Goal: Task Accomplishment & Management: Complete application form

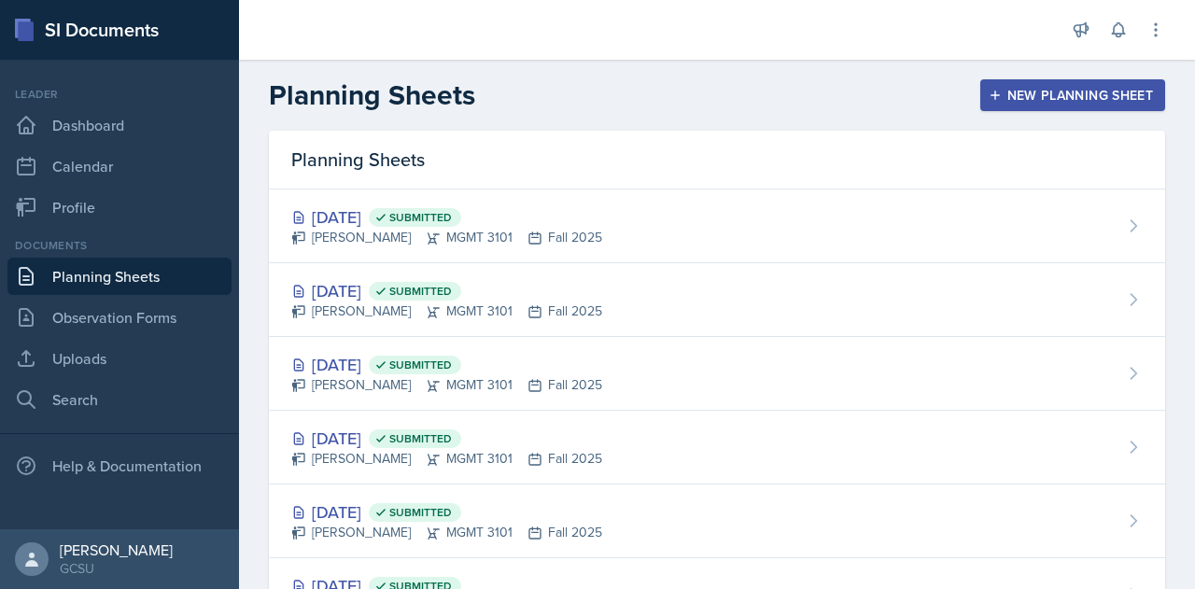
click at [1021, 94] on div "New Planning Sheet" at bounding box center [1073, 95] width 161 height 15
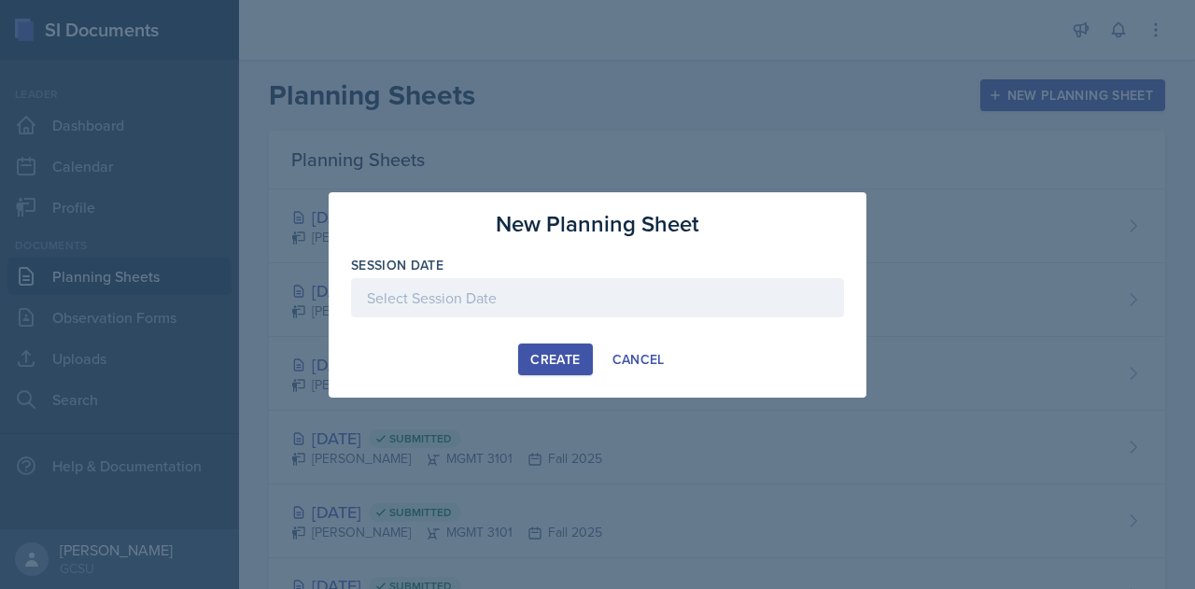
click at [548, 293] on div at bounding box center [597, 297] width 493 height 39
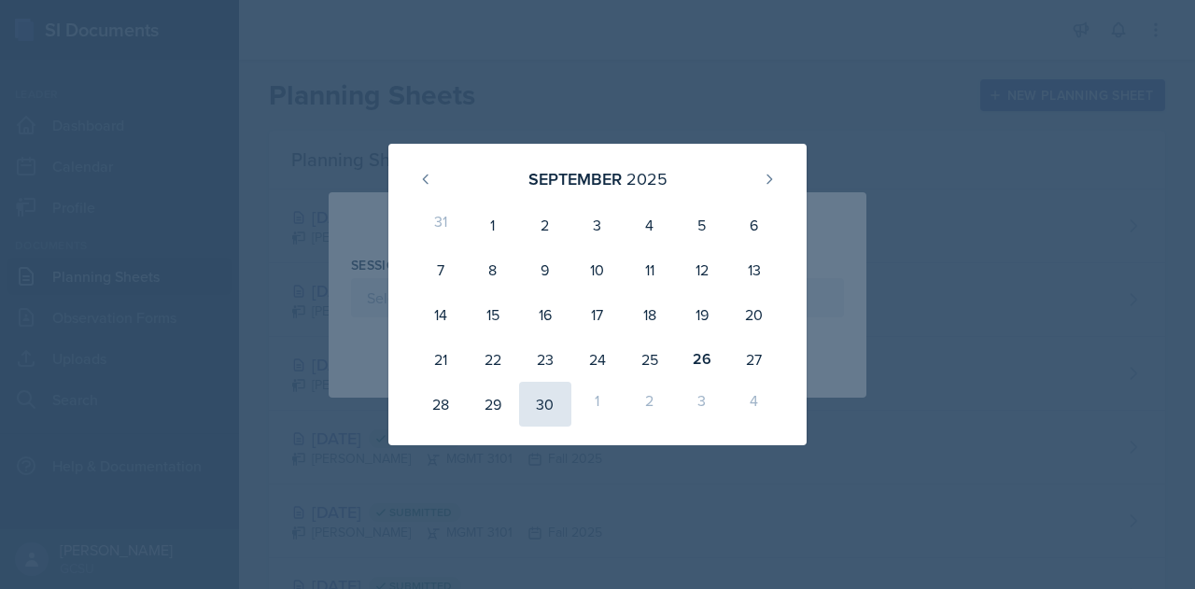
click at [543, 404] on div "30" at bounding box center [545, 404] width 52 height 45
type input "[DATE]"
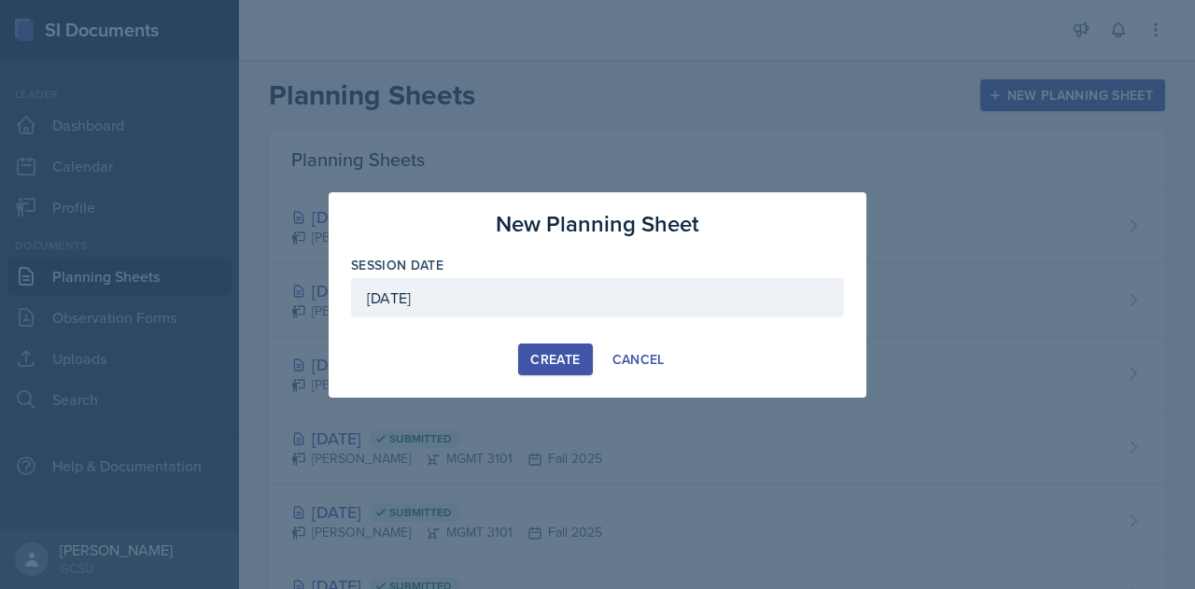
click at [550, 360] on div "Create" at bounding box center [554, 359] width 49 height 15
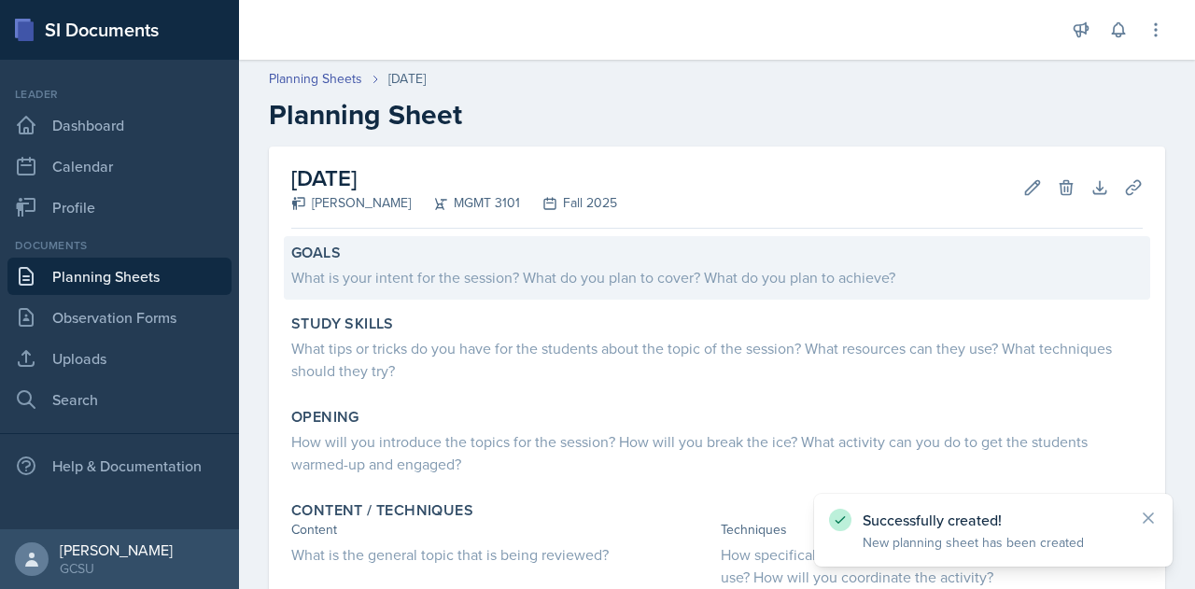
click at [406, 263] on div "What is your intent for the session? What do you plan to cover? What do you pla…" at bounding box center [717, 275] width 852 height 26
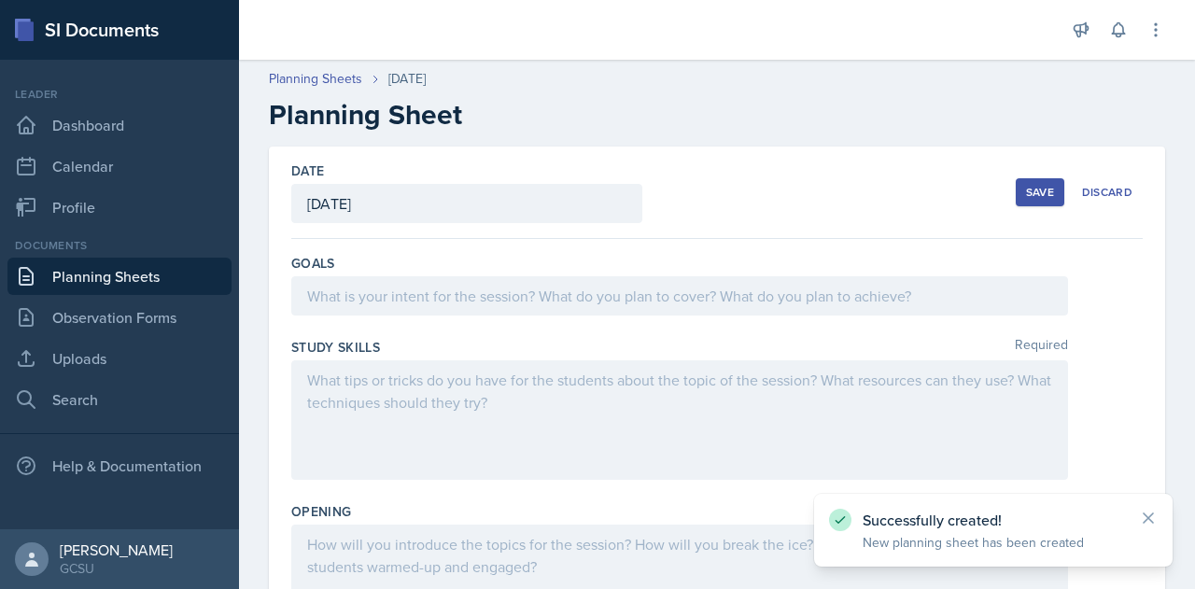
click at [405, 296] on div at bounding box center [679, 295] width 777 height 39
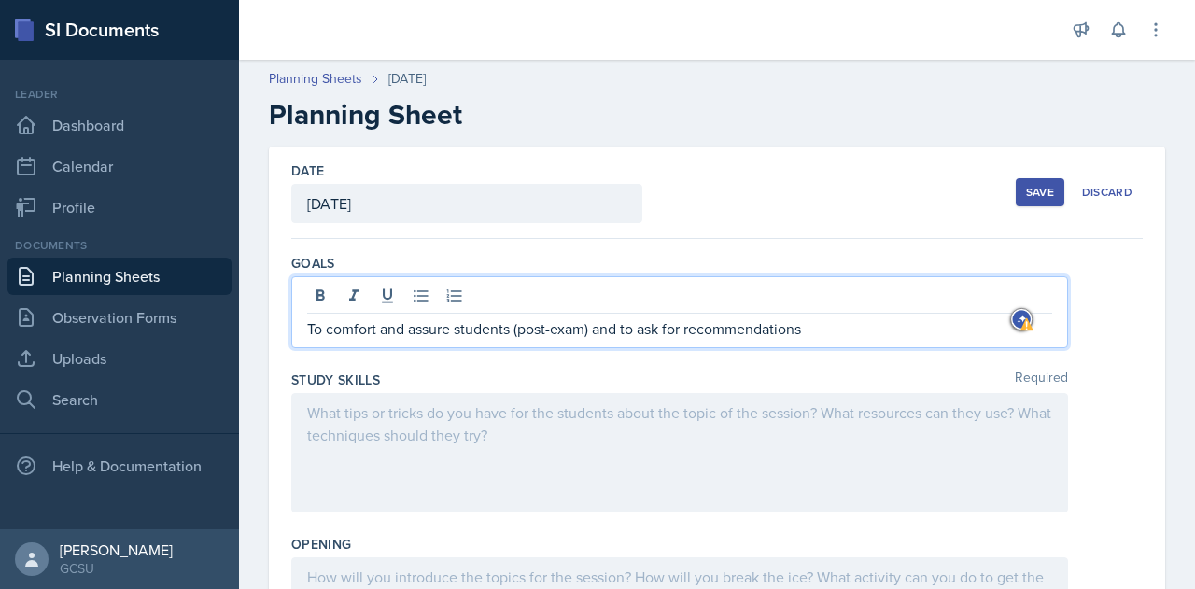
click at [431, 321] on p "To comfort and assure students (post-exam) and to ask for recommendations" at bounding box center [679, 329] width 745 height 22
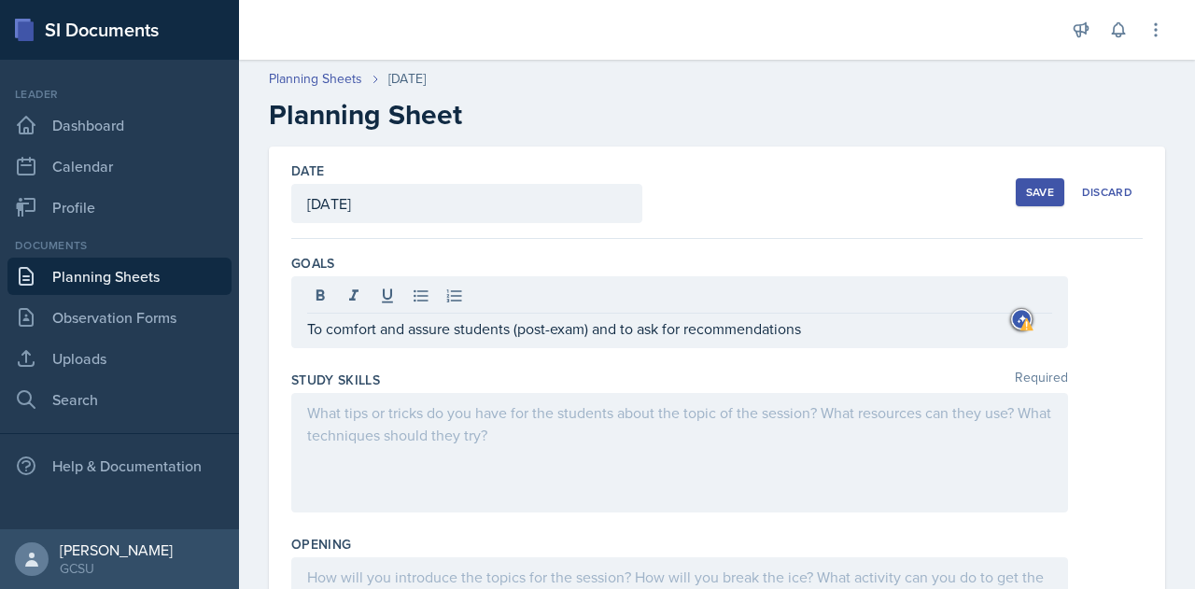
click at [454, 373] on div "Study Skills Required" at bounding box center [717, 380] width 852 height 19
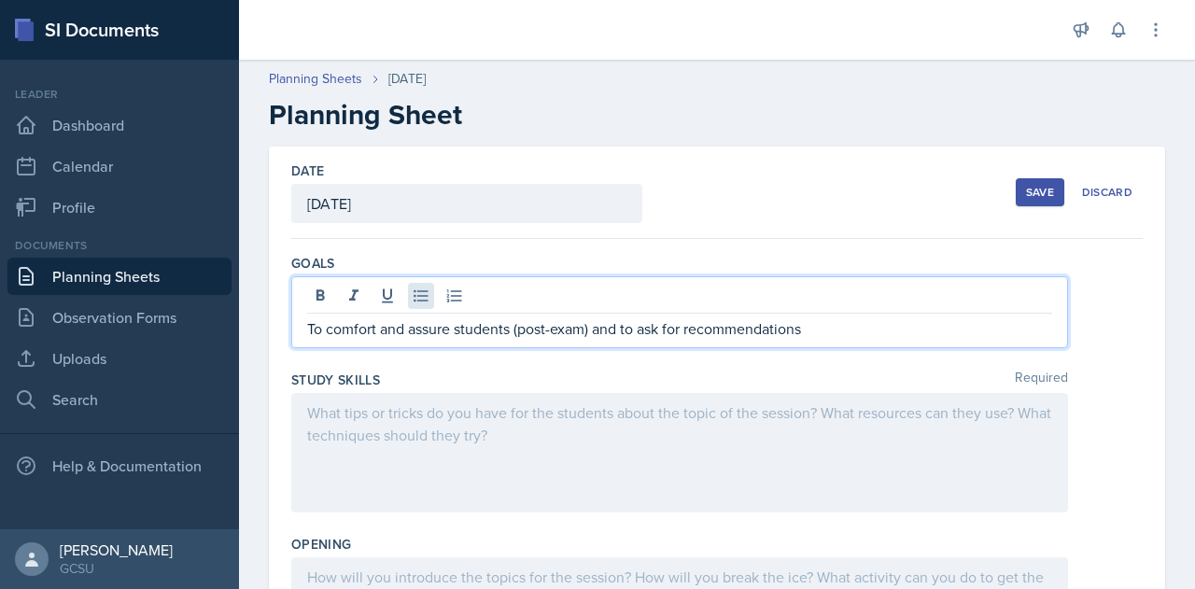
click at [423, 294] on div "To comfort and assure students (post-exam) and to ask for recommendations" at bounding box center [679, 312] width 777 height 72
click at [442, 329] on p "To comfort and assure students (post-exam) and to ask for recommendations" at bounding box center [679, 329] width 745 height 22
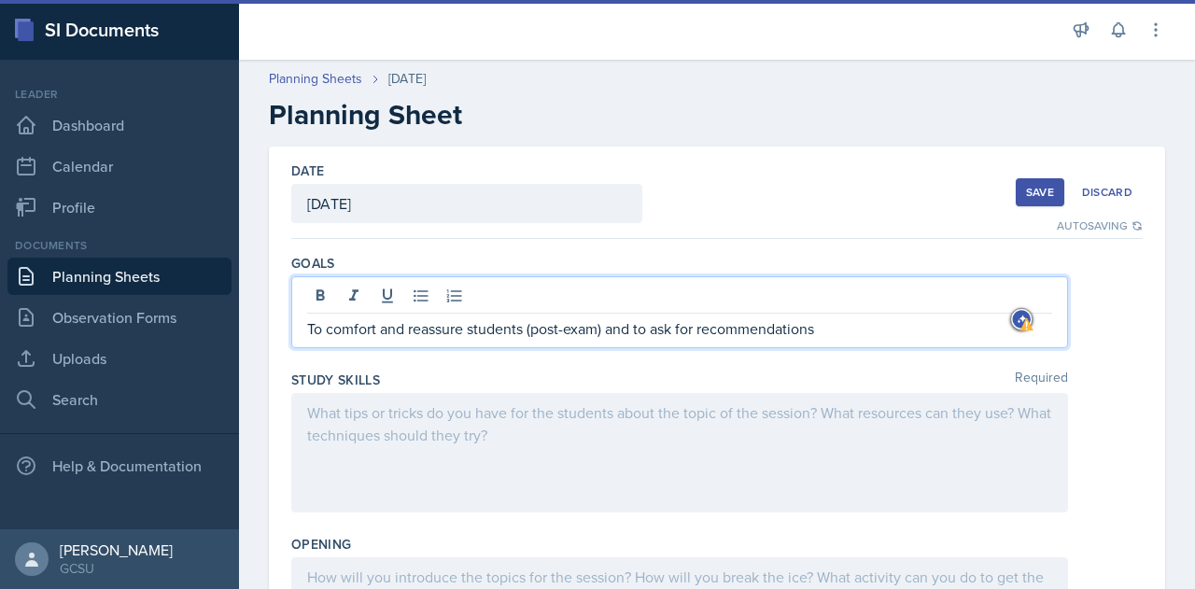
click at [604, 332] on p "To comfort and reassure students (post-exam) and to ask for recommendations" at bounding box center [679, 329] width 745 height 22
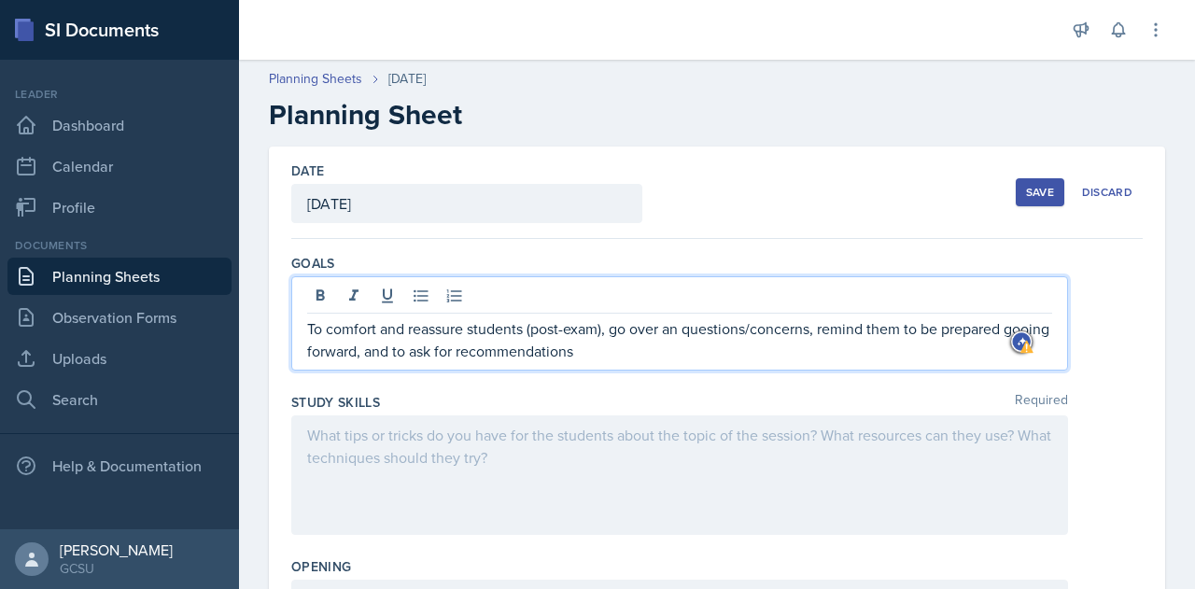
click at [635, 355] on p "To comfort and reassure students (post-exam), go over an questions/concerns, re…" at bounding box center [679, 340] width 745 height 45
drag, startPoint x: 408, startPoint y: 351, endPoint x: 319, endPoint y: 358, distance: 89.0
click at [319, 358] on p "To comfort and reassure students (post-exam), go over an questions/concerns, re…" at bounding box center [679, 340] width 745 height 45
click at [1004, 326] on p "To comfort and reassure students (post-exam), go over an questions/concerns, re…" at bounding box center [679, 340] width 745 height 45
click at [771, 346] on p "To comfort and reassure students (post-exam), go over an questions/concerns, re…" at bounding box center [679, 340] width 745 height 45
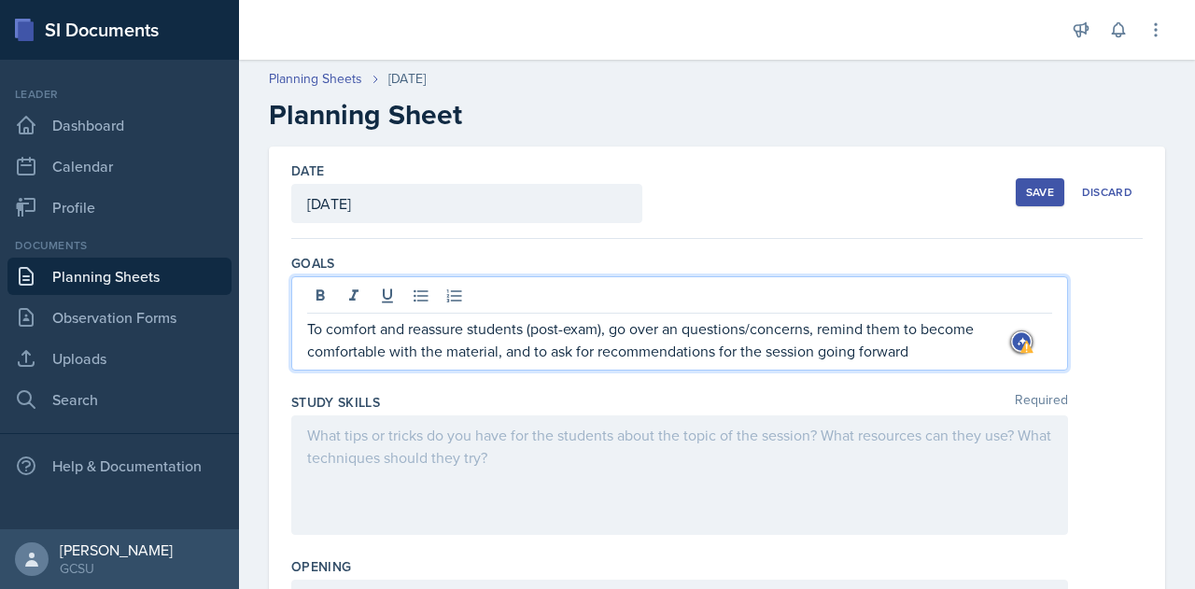
click at [816, 355] on p "To comfort and reassure students (post-exam), go over an questions/concerns, re…" at bounding box center [679, 340] width 745 height 45
drag, startPoint x: 914, startPoint y: 356, endPoint x: 773, endPoint y: 343, distance: 141.6
click at [773, 343] on p "To comfort and reassure students (post-exam), go over an questions/concerns, re…" at bounding box center [679, 340] width 745 height 45
click at [719, 325] on p "To comfort and reassure students (post-exam), go over an questions/concerns, re…" at bounding box center [679, 340] width 745 height 45
click at [857, 336] on p "To comfort and reassure students (post-exam), go over any questions/concerns, r…" at bounding box center [679, 340] width 745 height 45
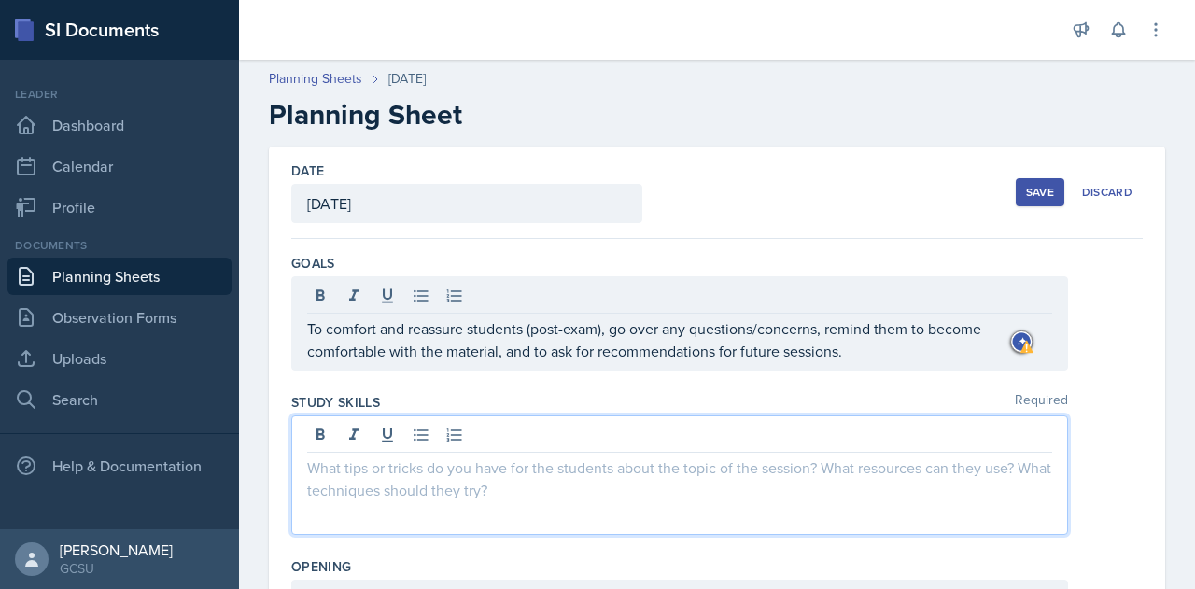
click at [388, 442] on div at bounding box center [679, 476] width 777 height 120
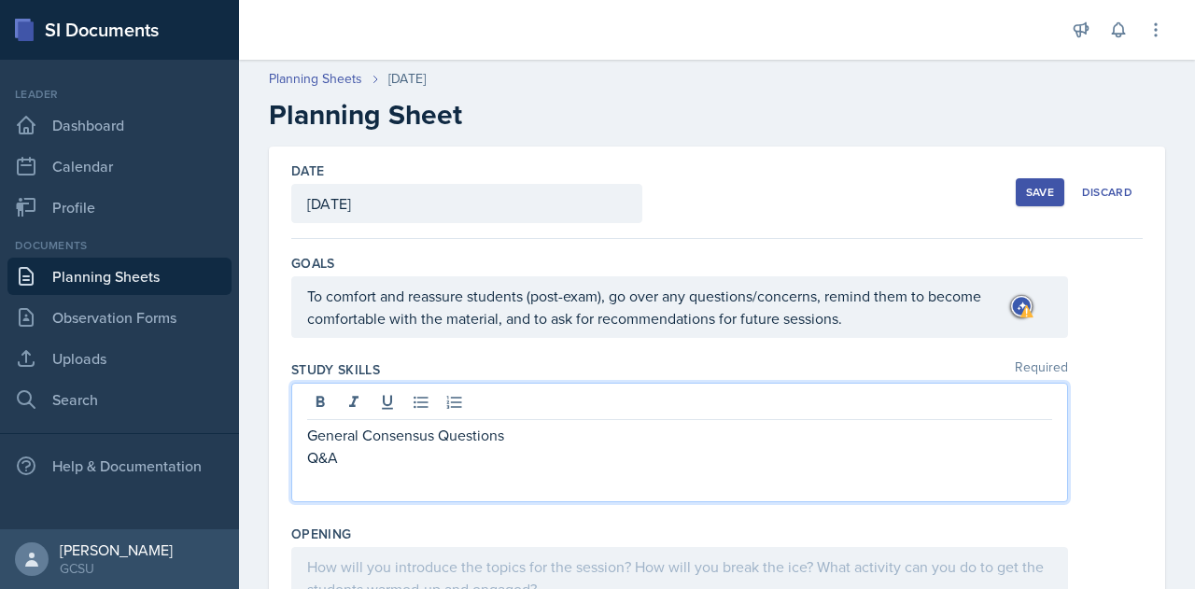
scroll to position [237, 0]
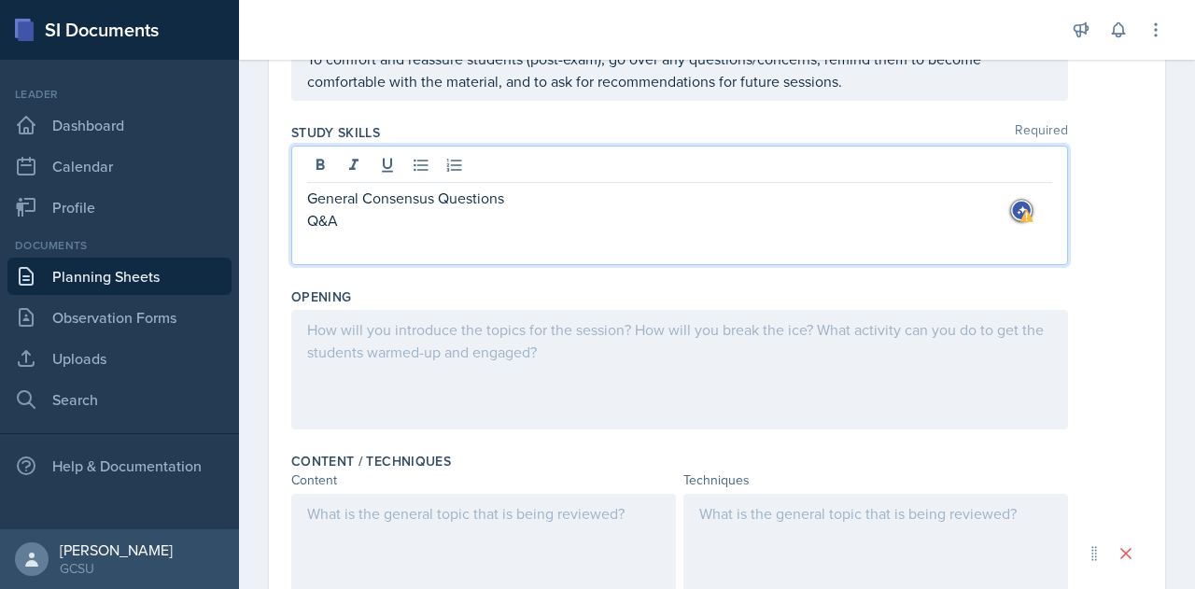
click at [317, 244] on div "General Consensus Questions Q&A" at bounding box center [679, 206] width 777 height 120
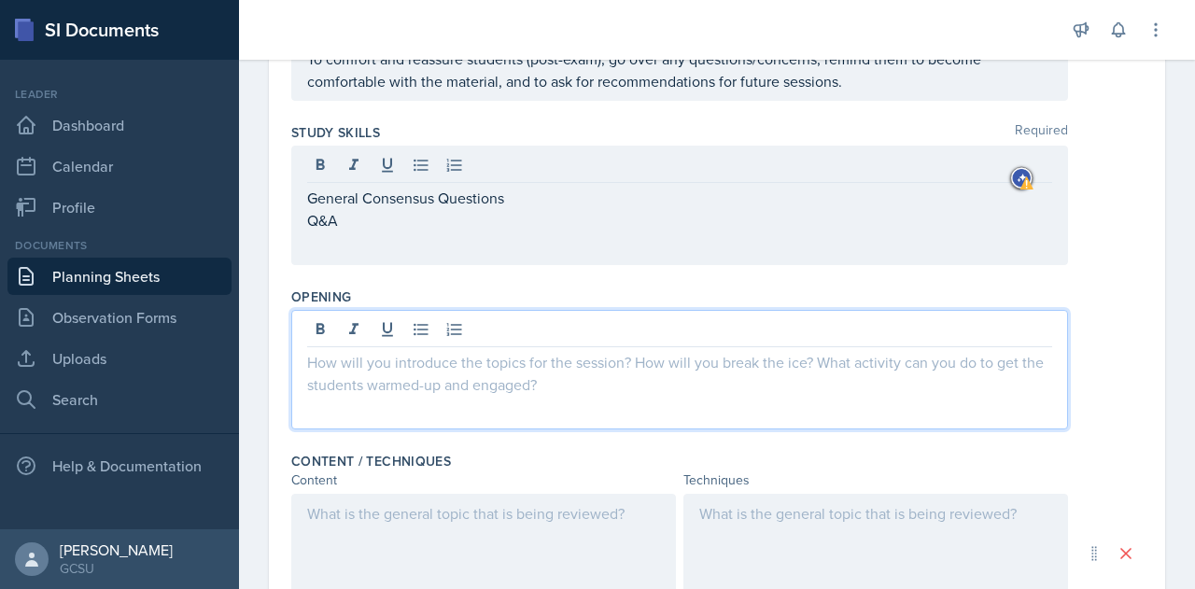
click at [412, 351] on p at bounding box center [679, 362] width 745 height 22
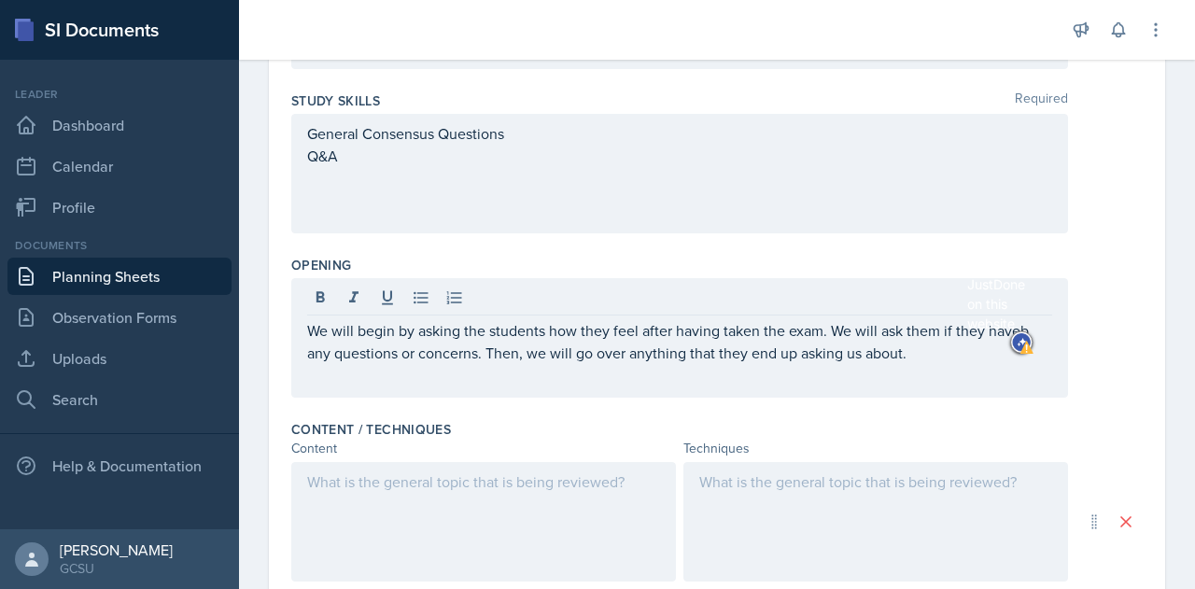
click at [994, 330] on div "Turn off JustDone on this website" at bounding box center [996, 294] width 58 height 78
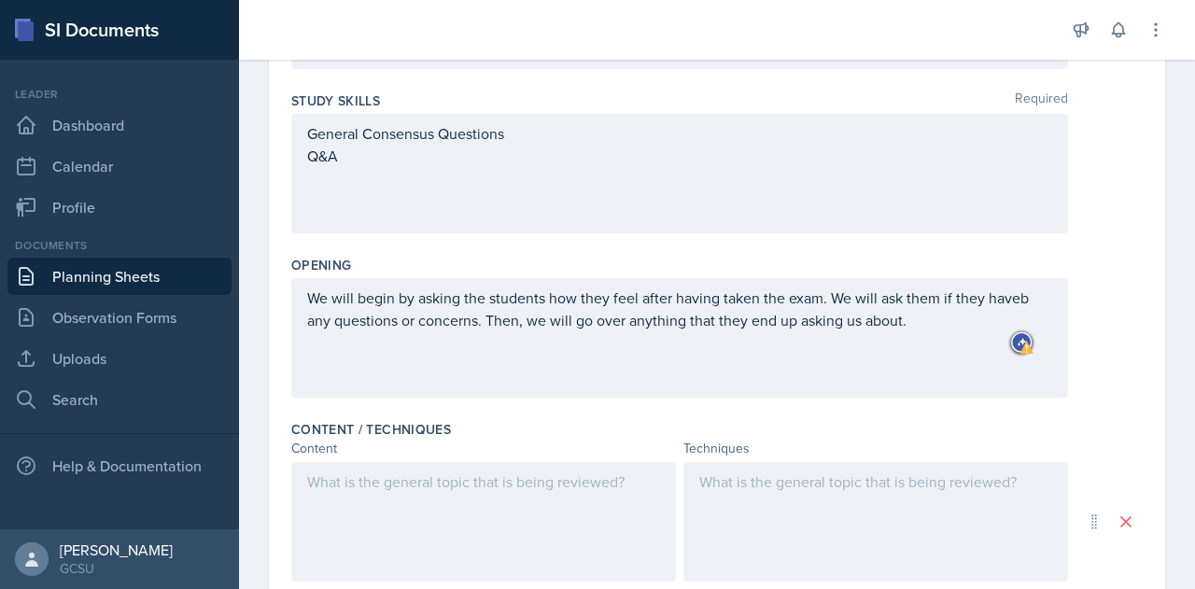
click at [738, 389] on div "We will begin by asking the students how they feel after having taken the exam.…" at bounding box center [679, 338] width 777 height 120
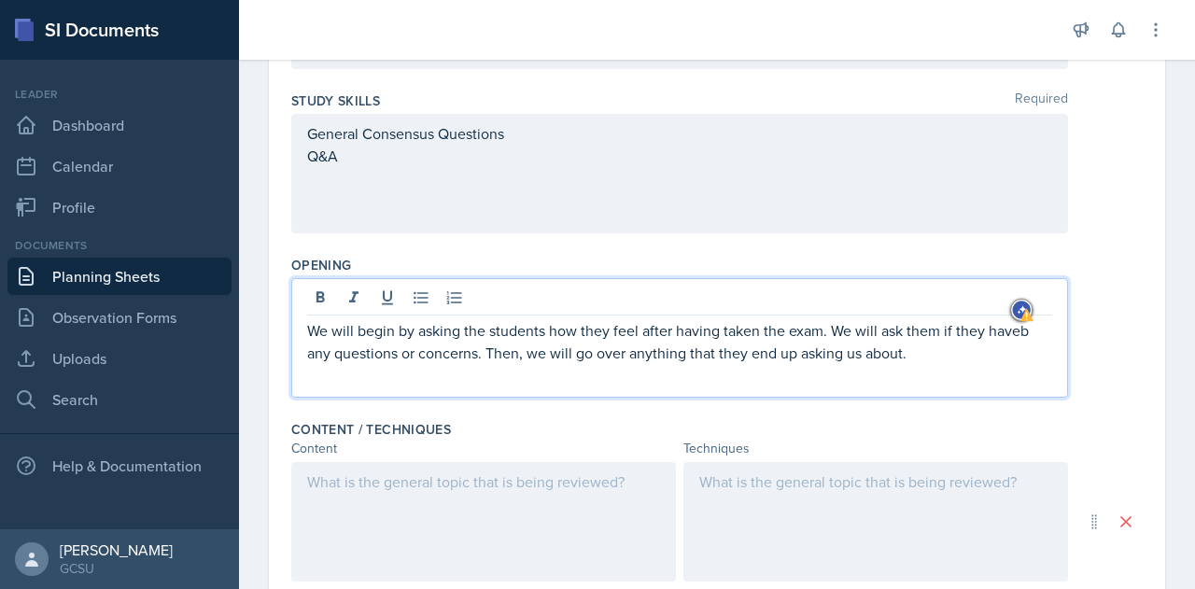
scroll to position [302, 0]
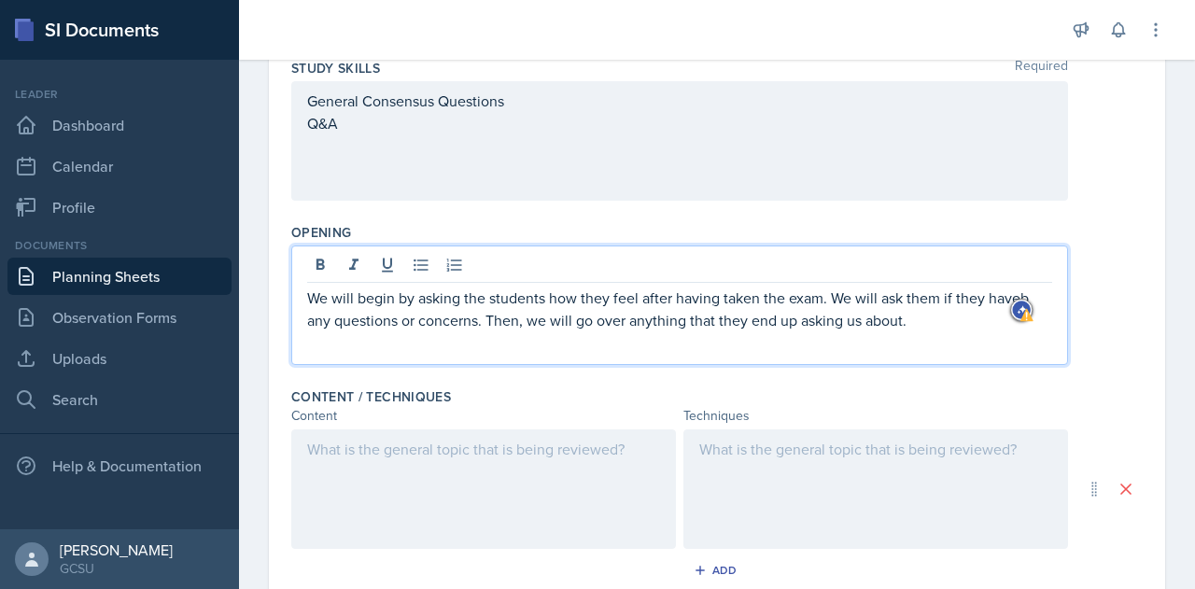
click at [1001, 296] on p "We will begin by asking the students how they feel after having taken the exam.…" at bounding box center [679, 309] width 745 height 45
click at [347, 444] on div at bounding box center [483, 490] width 385 height 120
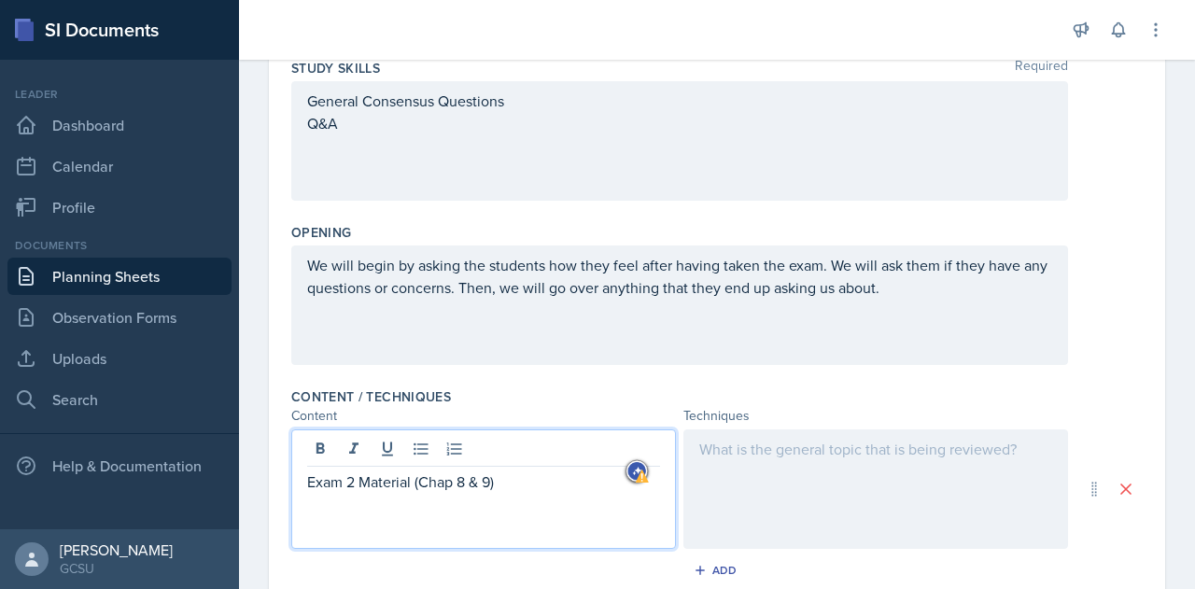
click at [794, 450] on div at bounding box center [876, 490] width 385 height 120
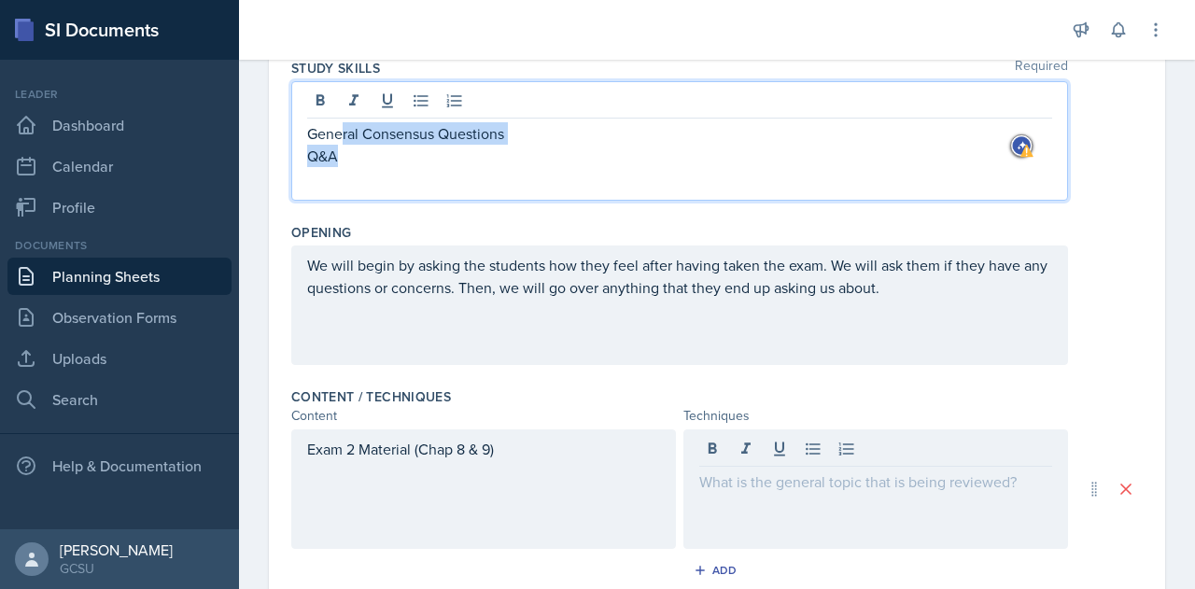
drag, startPoint x: 341, startPoint y: 120, endPoint x: 342, endPoint y: 155, distance: 35.5
click at [342, 155] on p "Q&A" at bounding box center [679, 156] width 745 height 22
drag, startPoint x: 342, startPoint y: 154, endPoint x: 293, endPoint y: 125, distance: 56.5
click at [293, 125] on div "General Consensus Questions Q&A" at bounding box center [679, 141] width 777 height 120
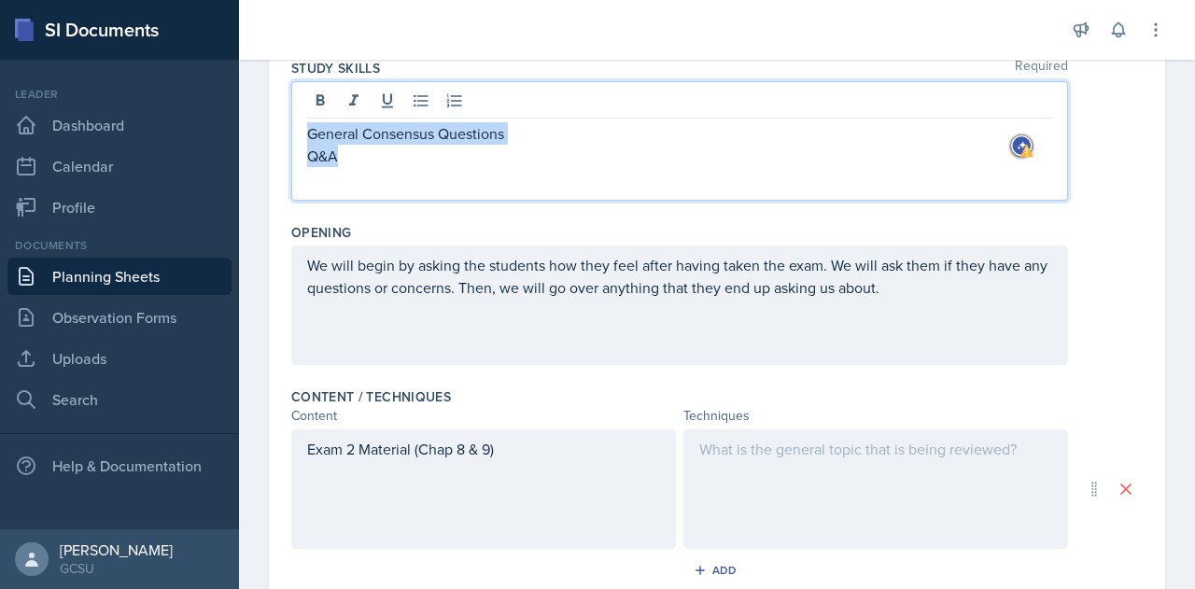
copy div "General Consensus Questions Q&A"
click at [740, 445] on div at bounding box center [876, 490] width 385 height 120
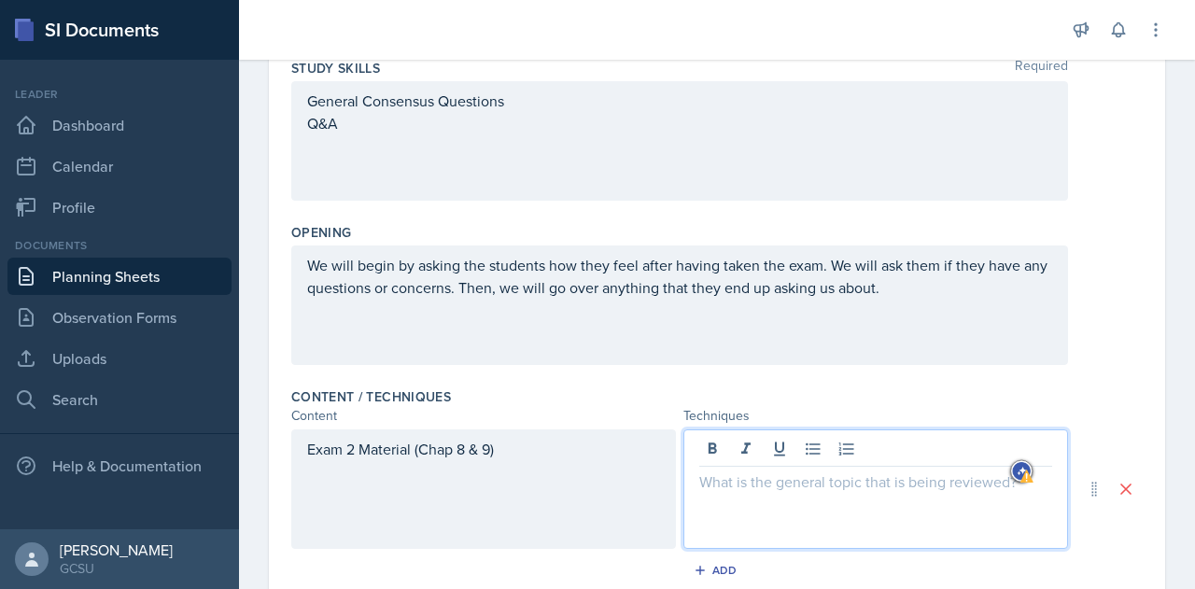
paste div
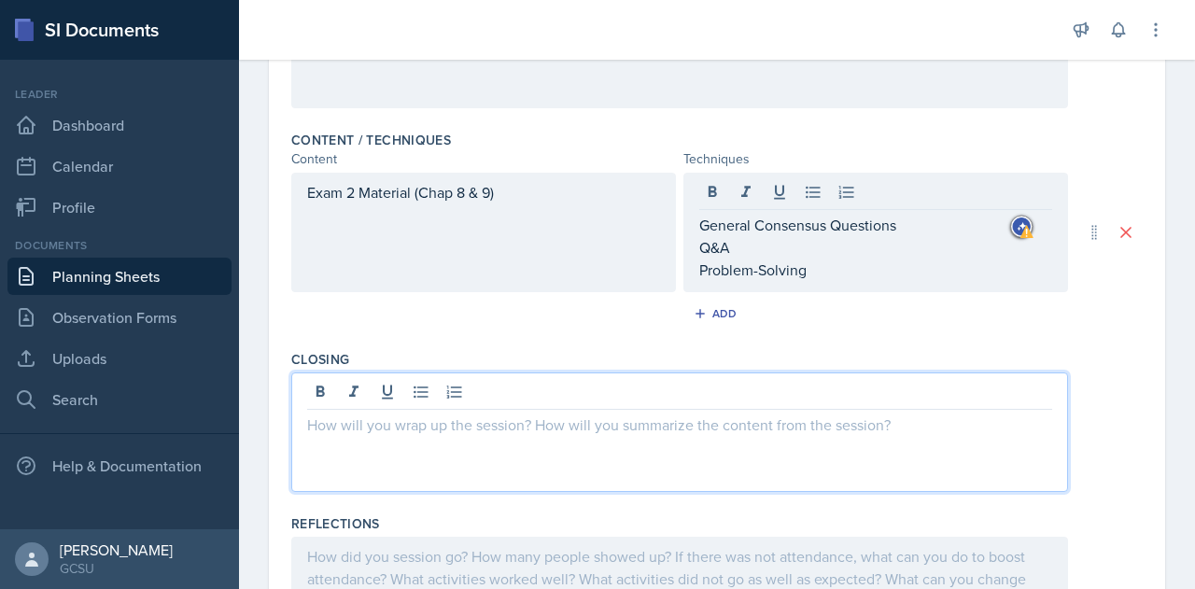
click at [361, 414] on p at bounding box center [679, 425] width 745 height 22
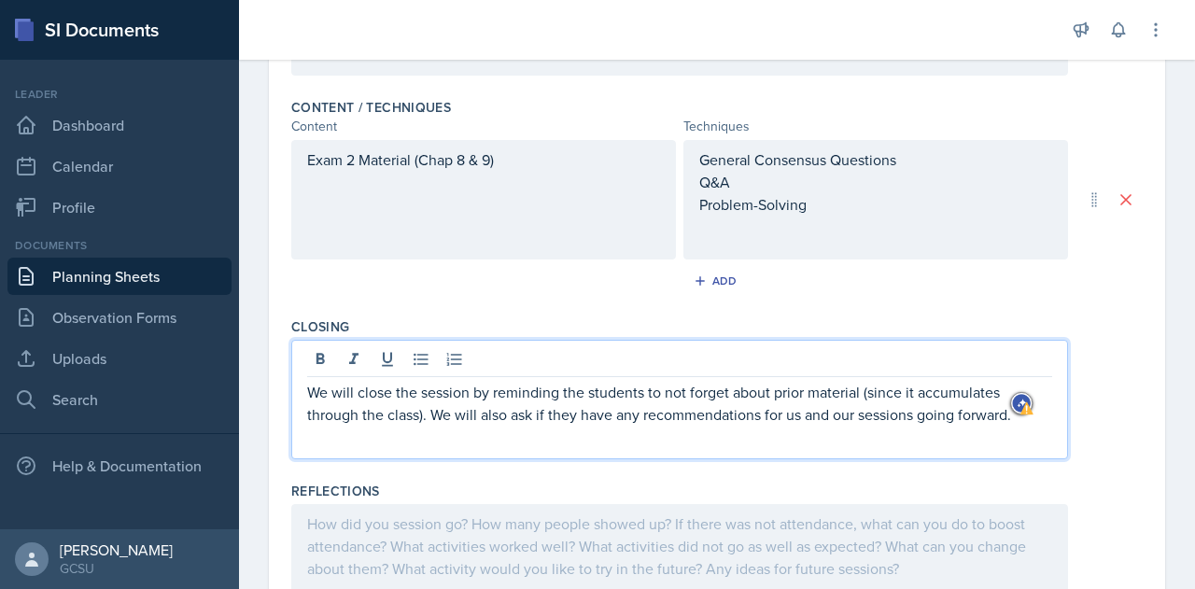
click at [968, 416] on p "We will close the session by reminding the students to not forget about prior m…" at bounding box center [679, 403] width 745 height 45
click at [914, 413] on p "We will close the session by reminding the students to not forget about prior m…" at bounding box center [679, 403] width 745 height 45
click at [669, 389] on p "We will close the session by reminding the students to not forget about prior m…" at bounding box center [679, 403] width 745 height 45
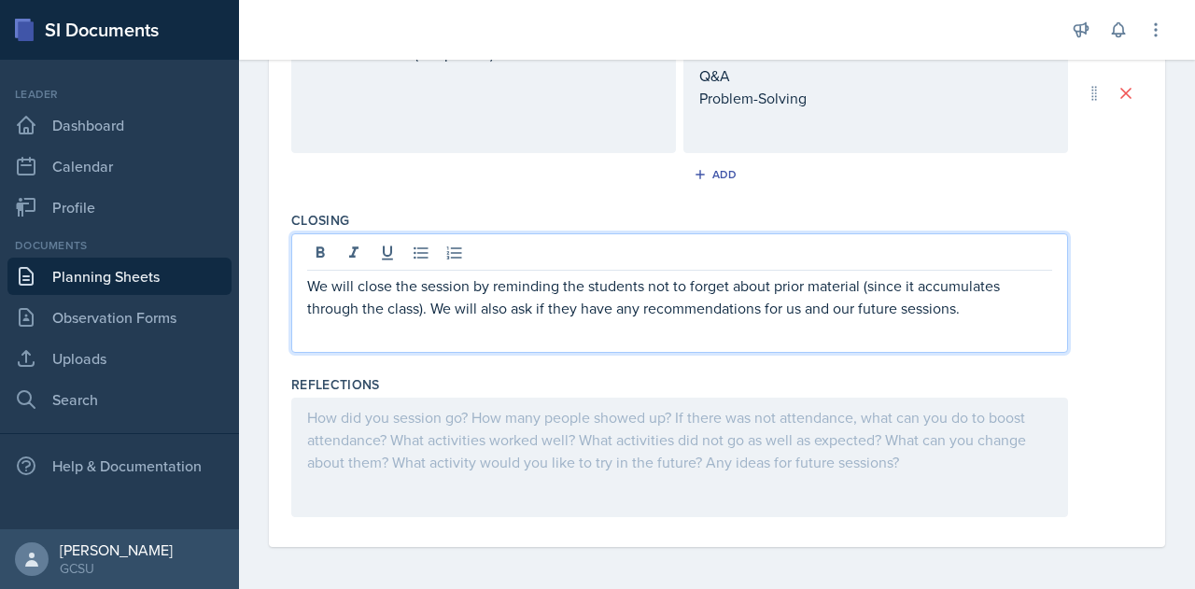
scroll to position [0, 0]
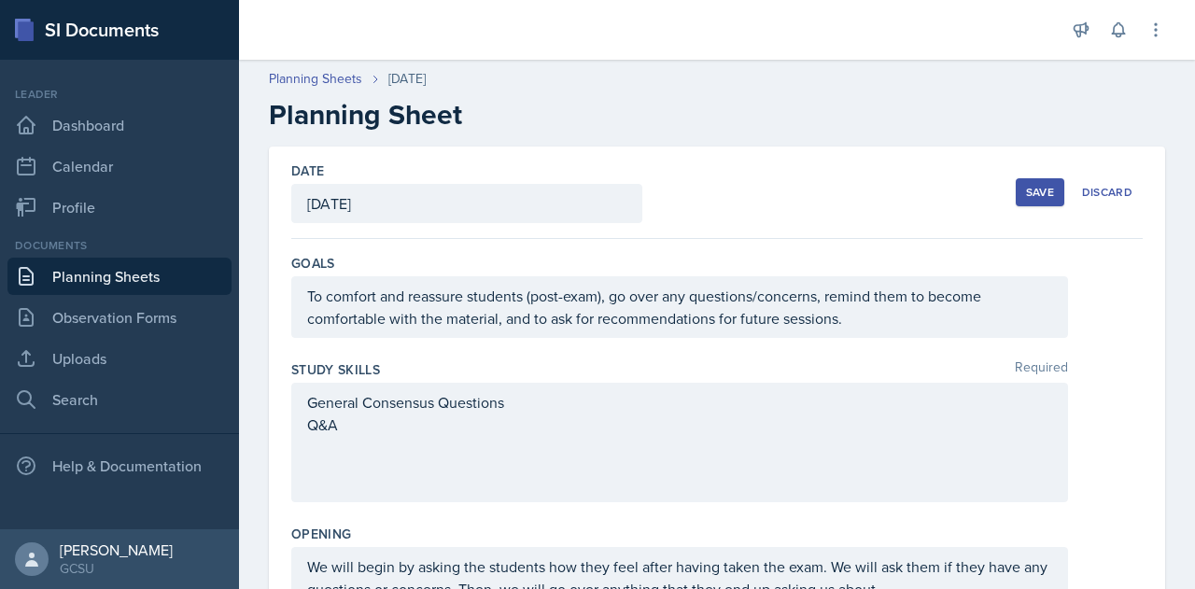
click at [1026, 188] on div "Save" at bounding box center [1040, 192] width 28 height 15
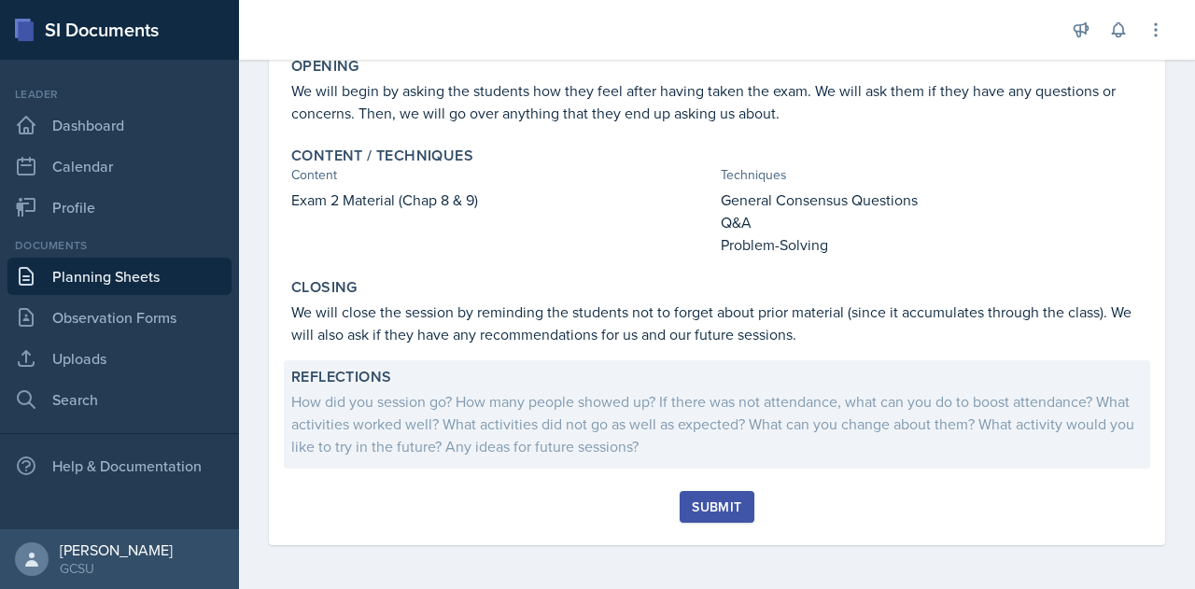
scroll to position [365, 0]
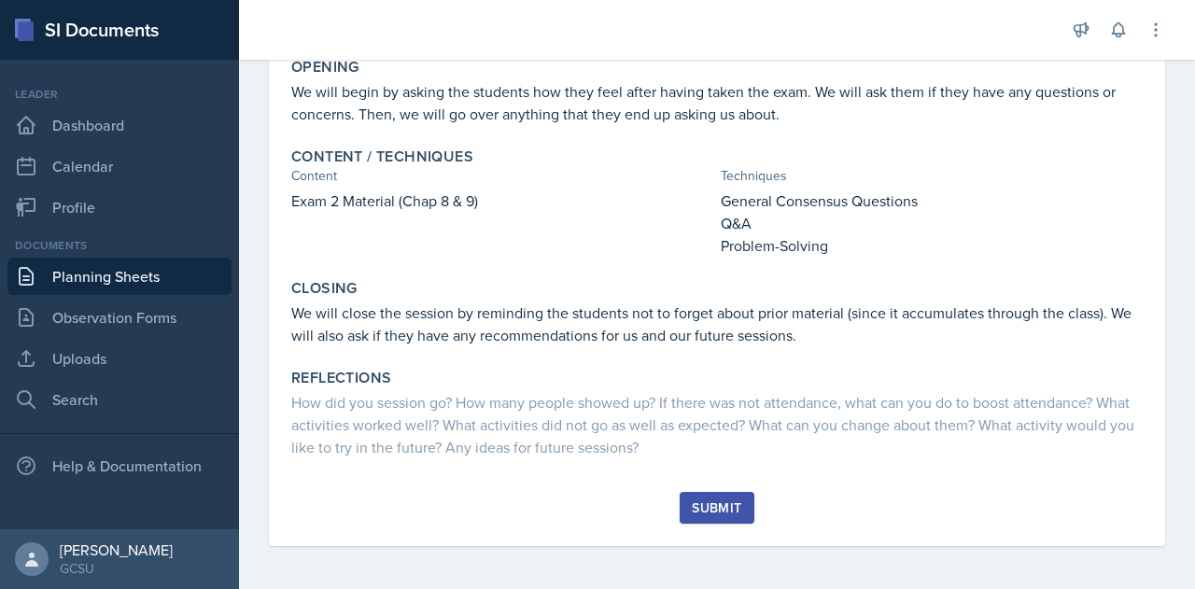
click at [702, 496] on button "Submit" at bounding box center [717, 508] width 74 height 32
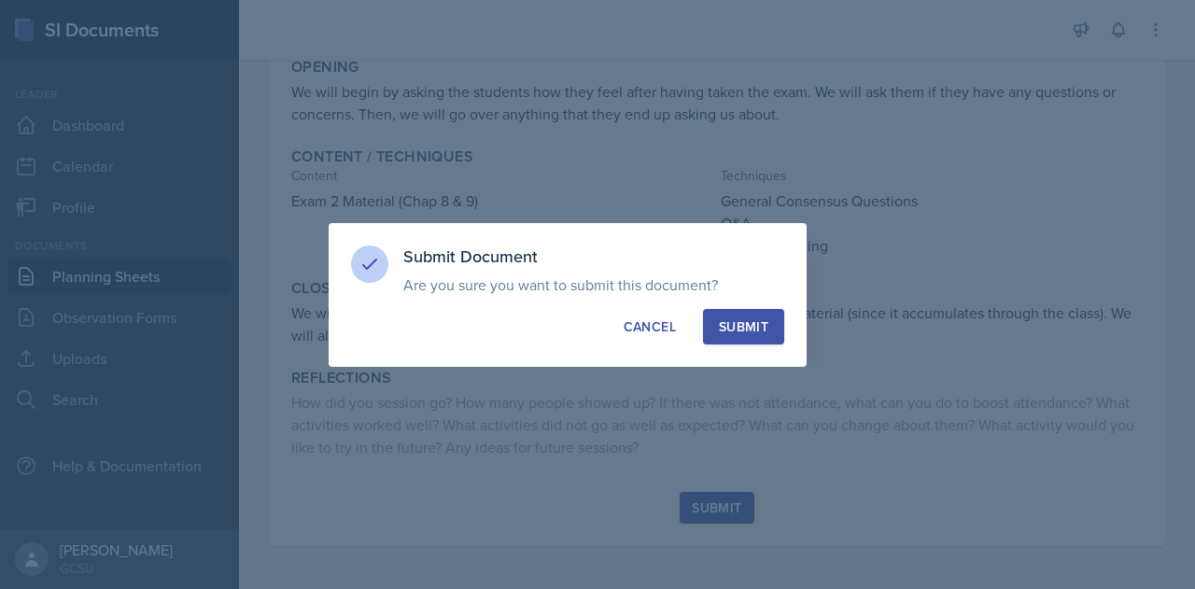
click at [748, 329] on div "Submit" at bounding box center [743, 327] width 49 height 19
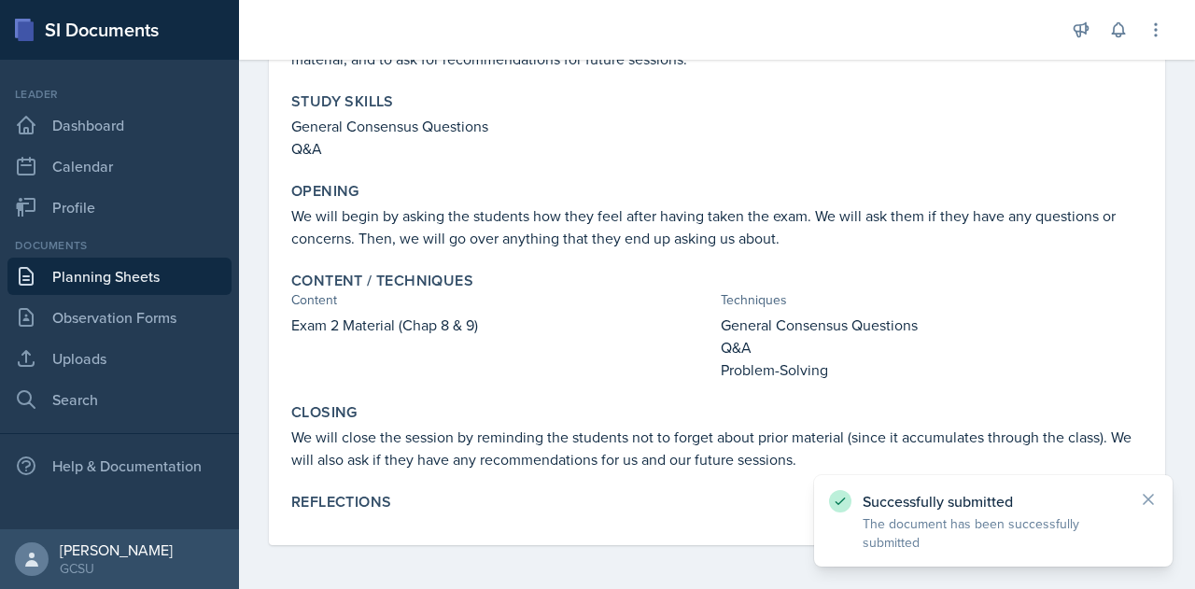
click at [97, 266] on link "Planning Sheets" at bounding box center [119, 276] width 224 height 37
